Goal: Task Accomplishment & Management: Manage account settings

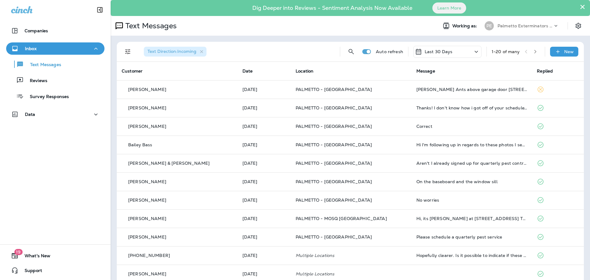
click at [487, 28] on div "PE" at bounding box center [489, 25] width 9 height 9
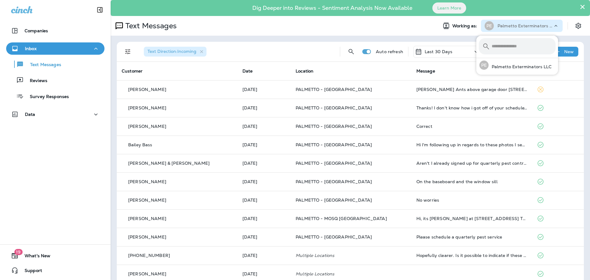
click at [487, 28] on div "PE" at bounding box center [489, 25] width 9 height 9
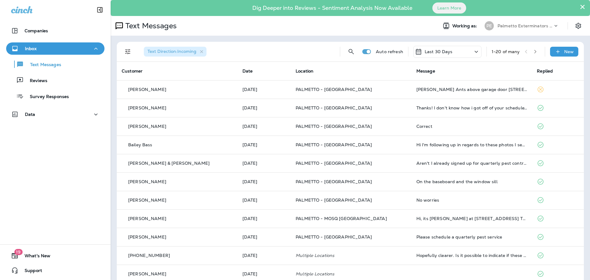
click at [460, 28] on span "Working as:" at bounding box center [465, 25] width 26 height 5
click at [580, 6] on button "×" at bounding box center [583, 7] width 6 height 10
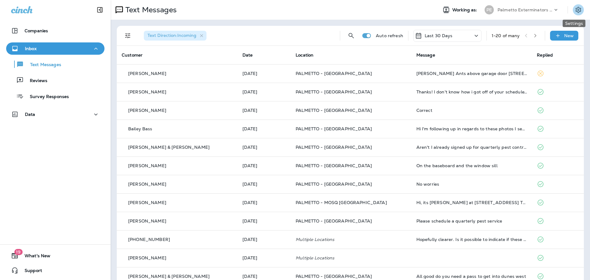
click at [576, 6] on button "Settings" at bounding box center [578, 9] width 11 height 11
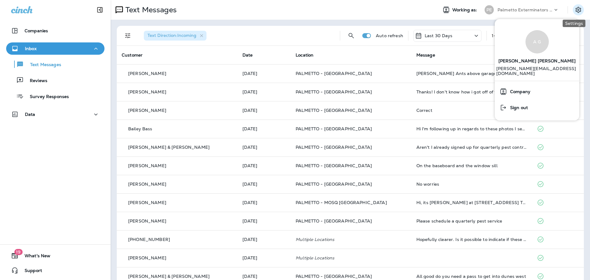
click at [576, 6] on button "Settings" at bounding box center [578, 9] width 11 height 11
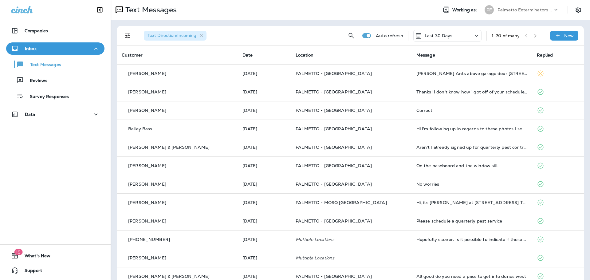
click at [297, 56] on span "Location" at bounding box center [305, 55] width 18 height 6
